Goal: Information Seeking & Learning: Learn about a topic

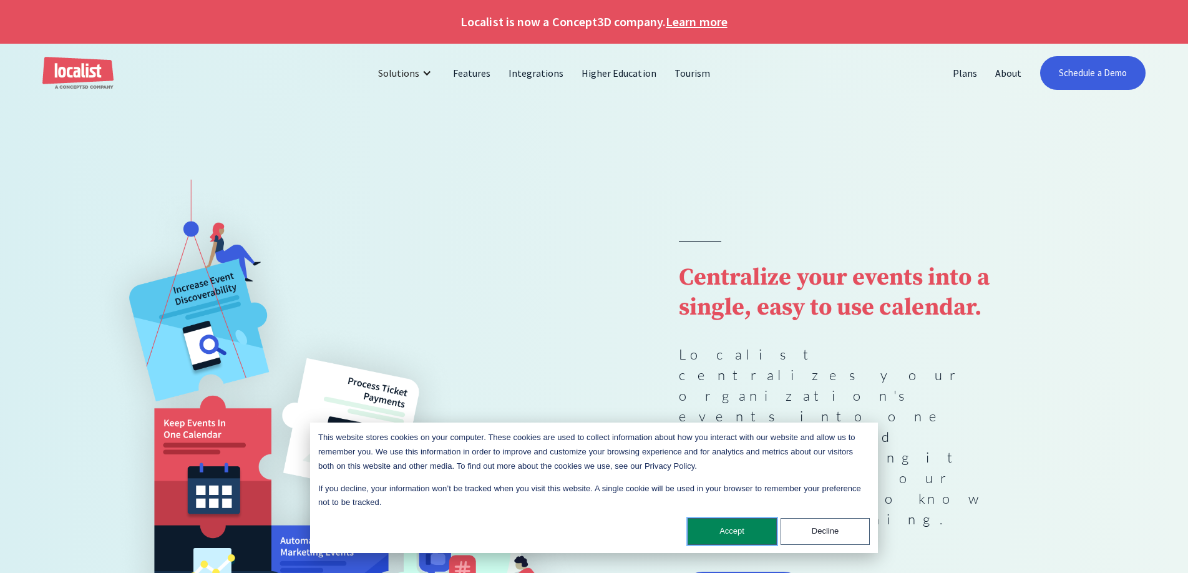
click at [745, 533] on button "Accept" at bounding box center [731, 531] width 89 height 27
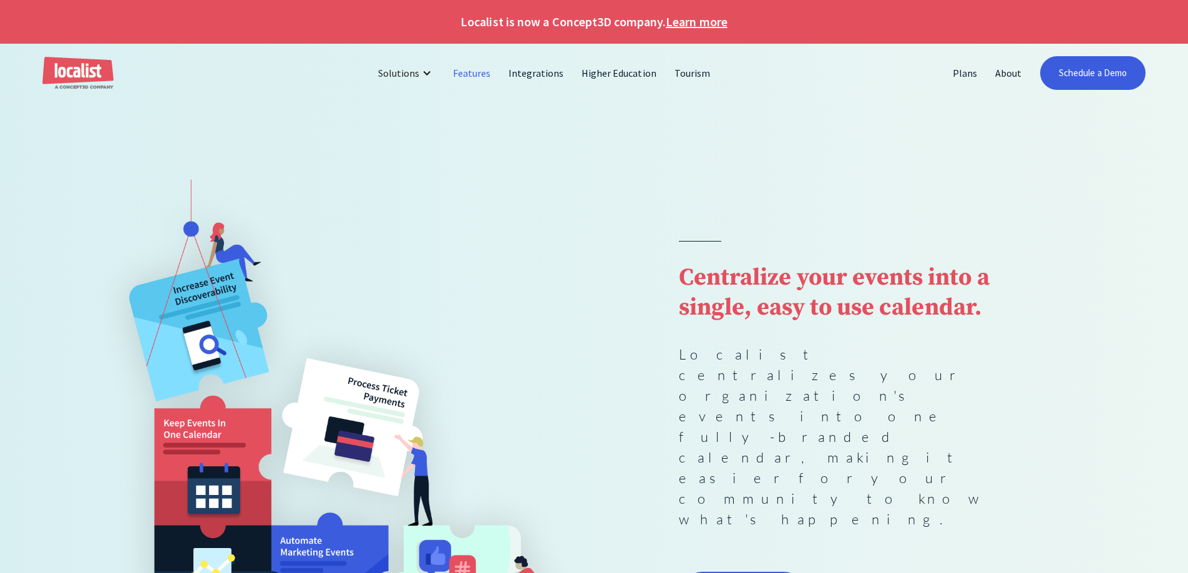
click at [479, 75] on link "Features" at bounding box center [472, 73] width 56 height 30
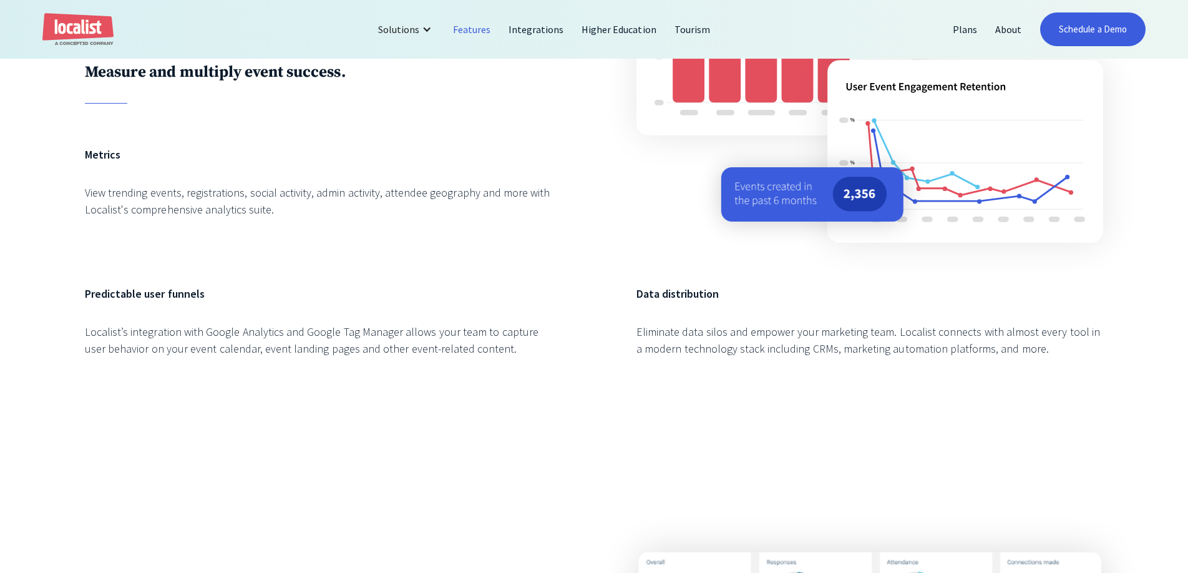
scroll to position [2347, 0]
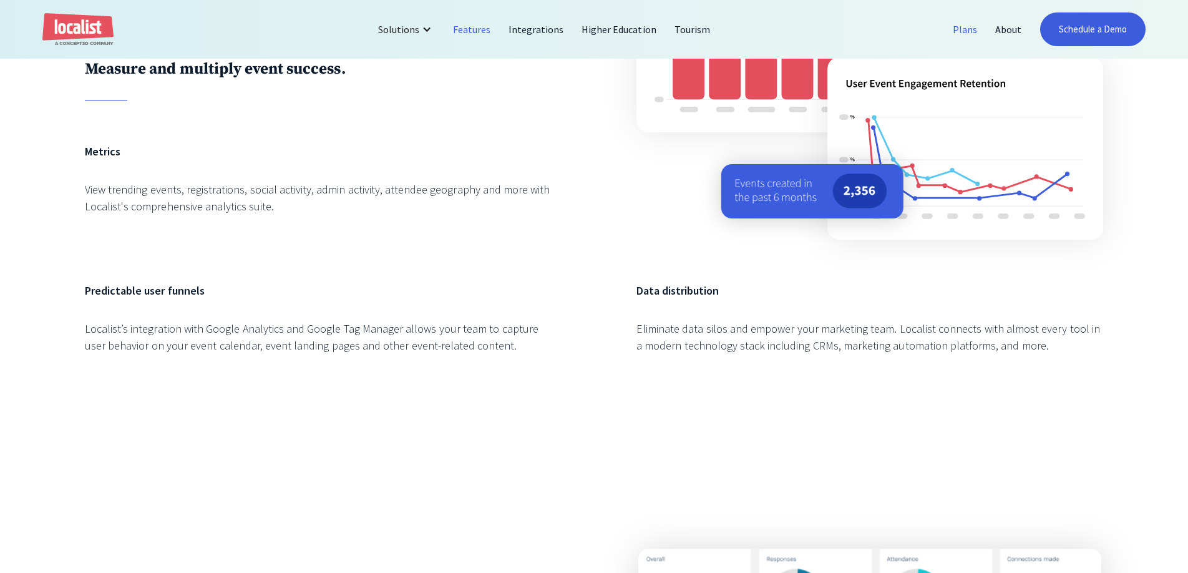
click at [964, 36] on link "Plans" at bounding box center [965, 29] width 42 height 30
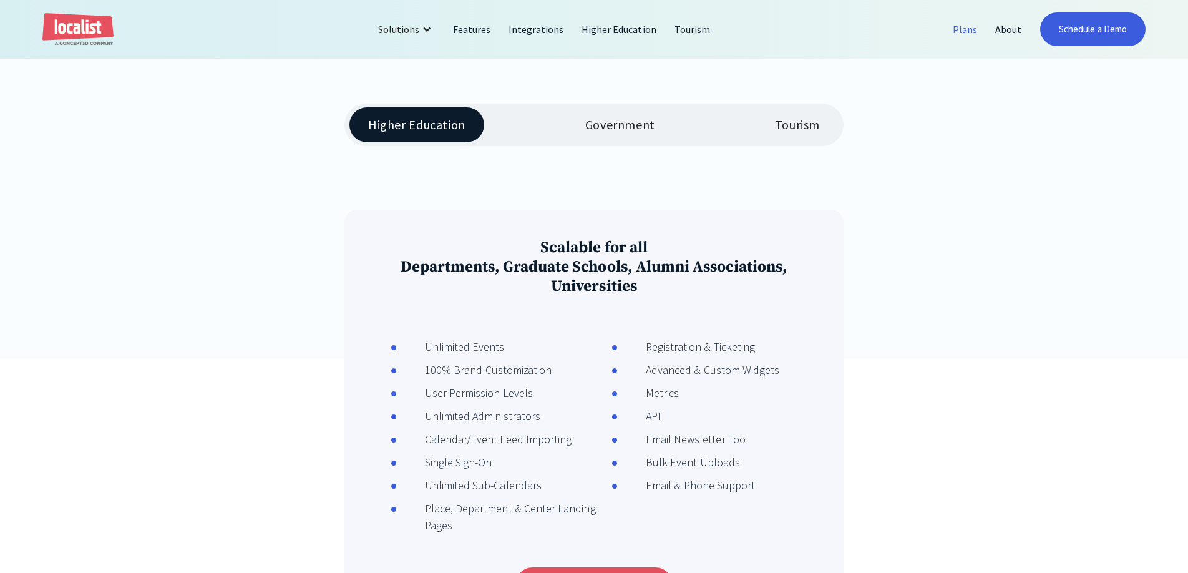
scroll to position [294, 0]
click at [597, 125] on div "Government" at bounding box center [620, 124] width 70 height 15
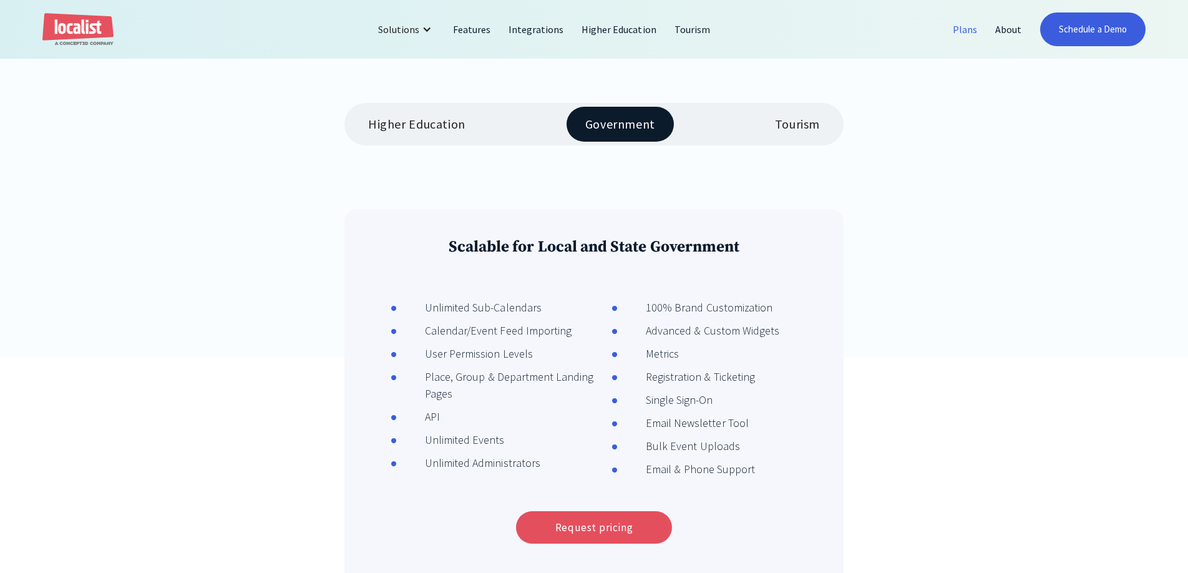
click at [769, 128] on link "Tourism" at bounding box center [797, 124] width 82 height 35
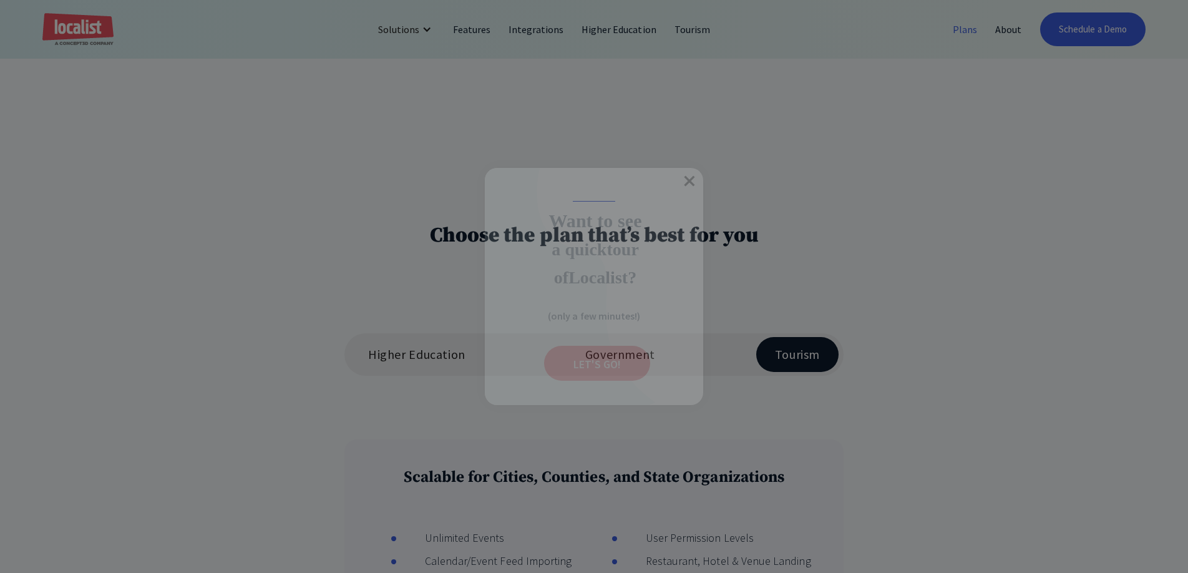
scroll to position [66, 0]
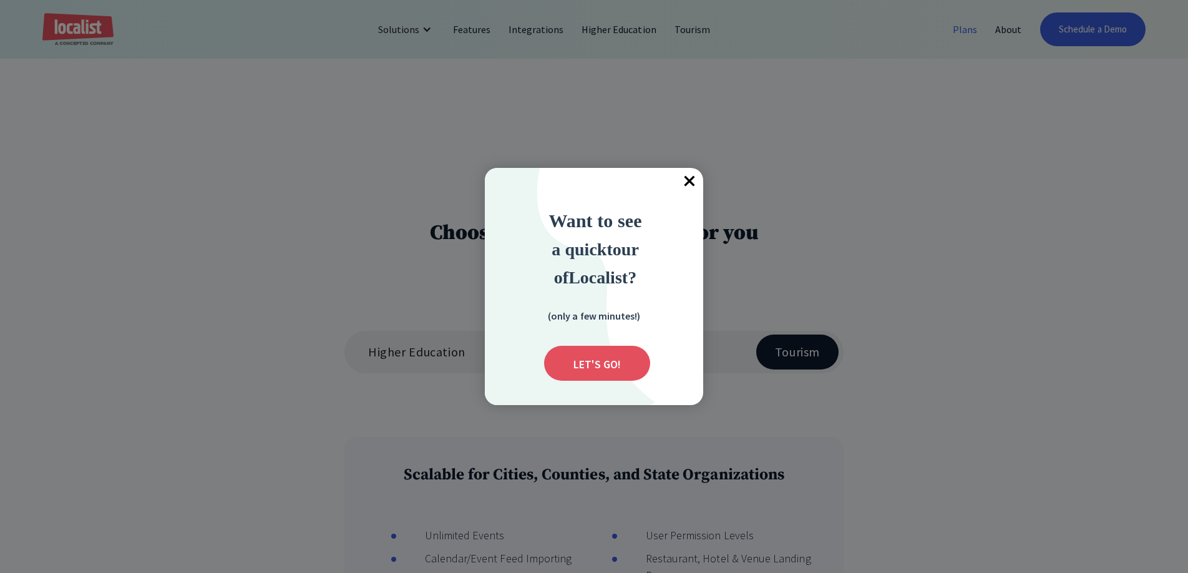
click at [696, 178] on span "×" at bounding box center [689, 181] width 27 height 27
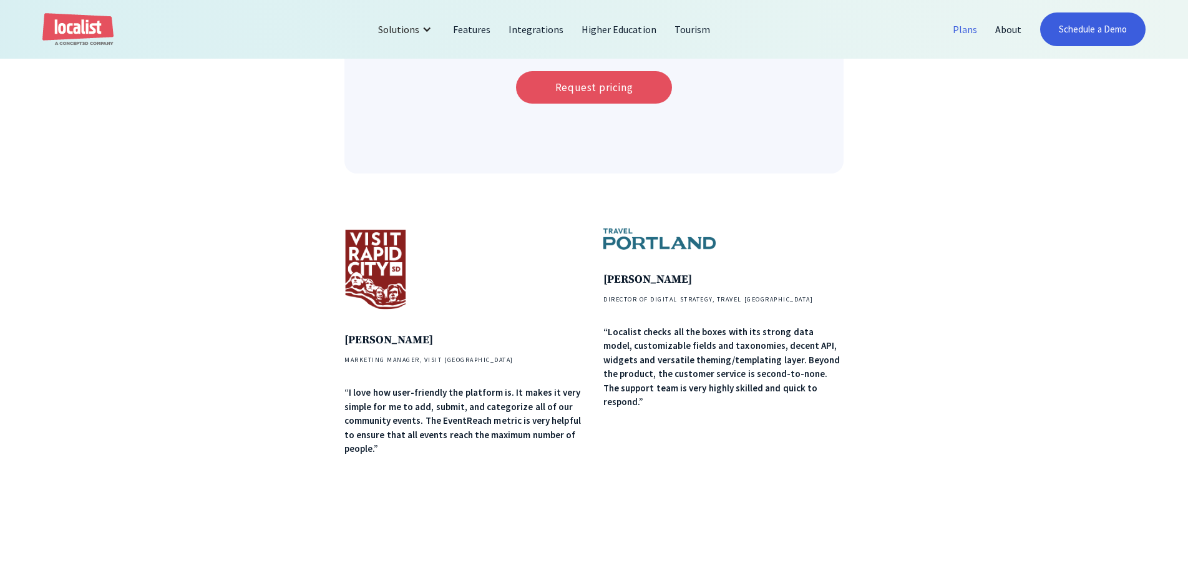
scroll to position [0, 0]
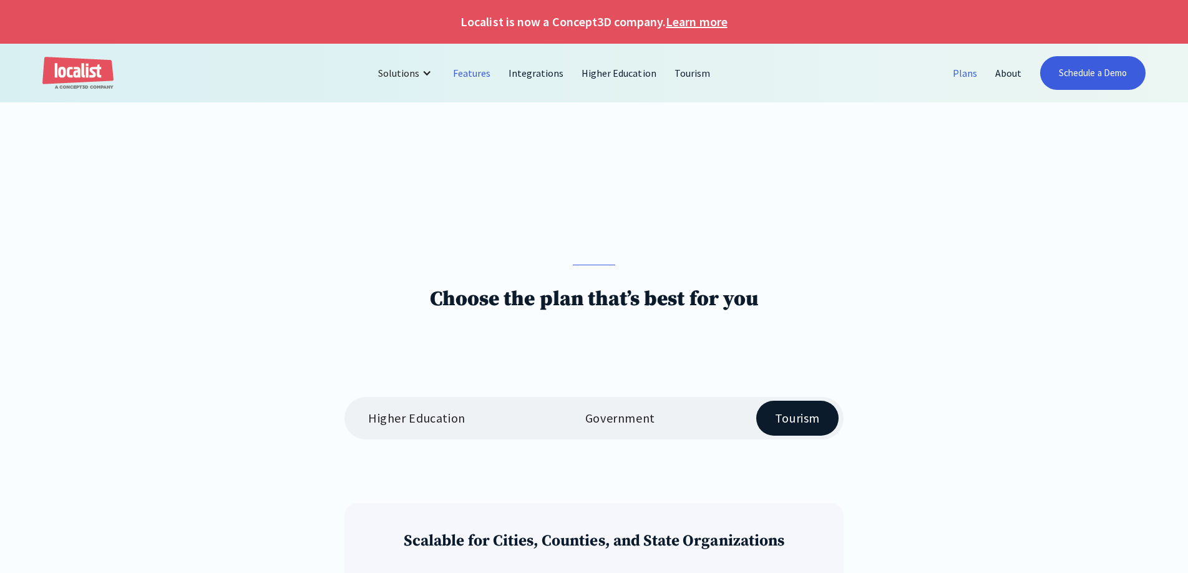
click at [457, 72] on link "Features" at bounding box center [472, 73] width 56 height 30
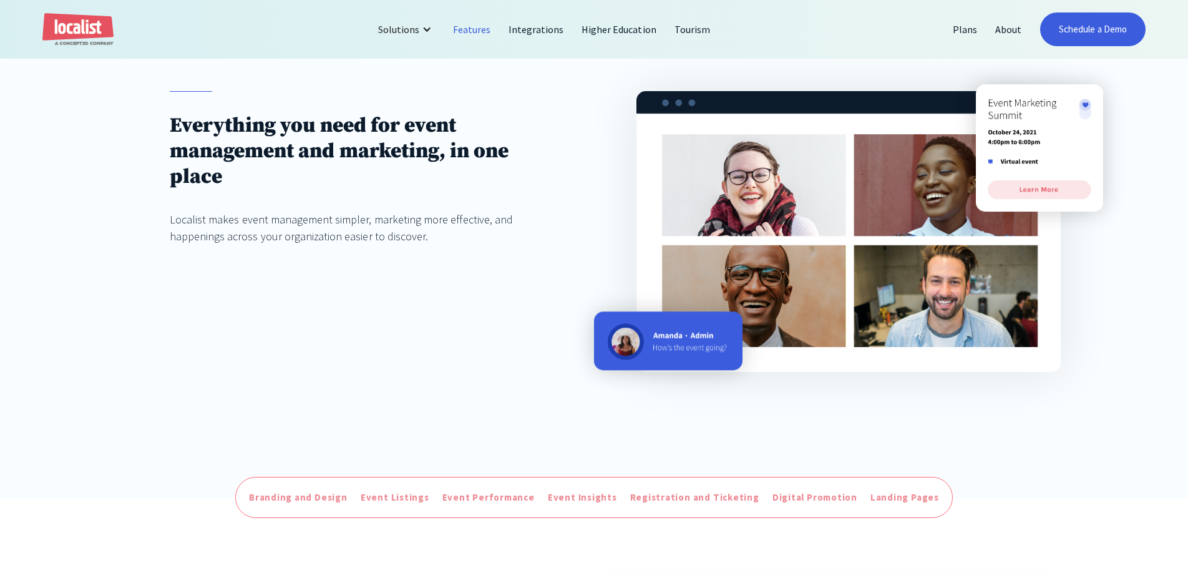
scroll to position [118, 0]
